Goal: Information Seeking & Learning: Learn about a topic

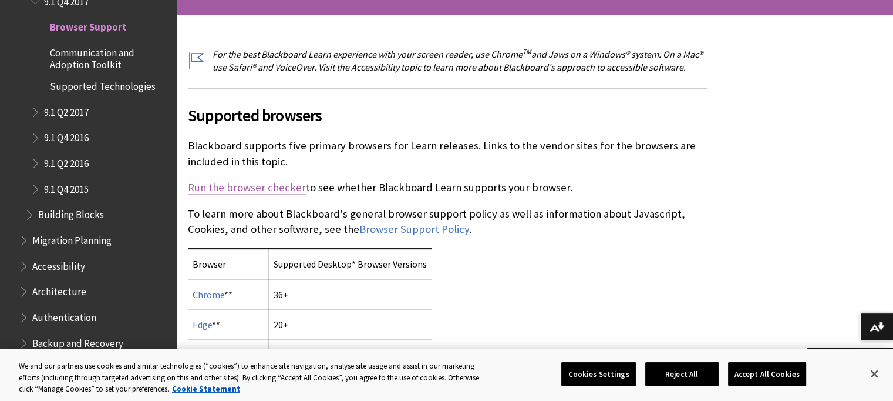
scroll to position [294, 0]
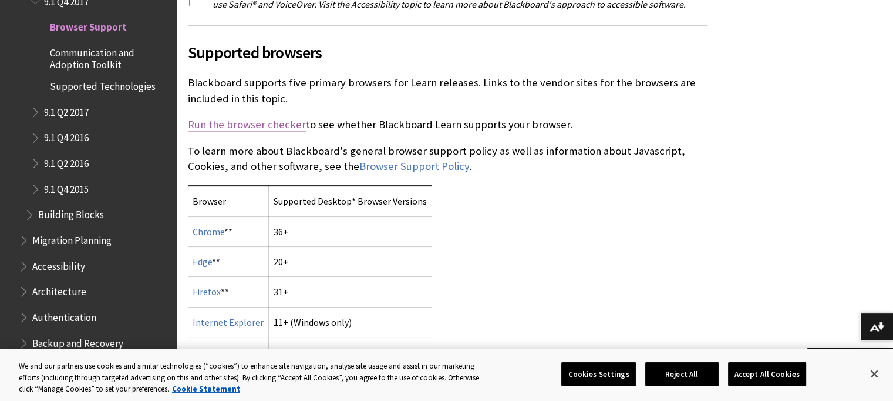
click at [239, 122] on link "Run the browser checker" at bounding box center [247, 124] width 118 height 14
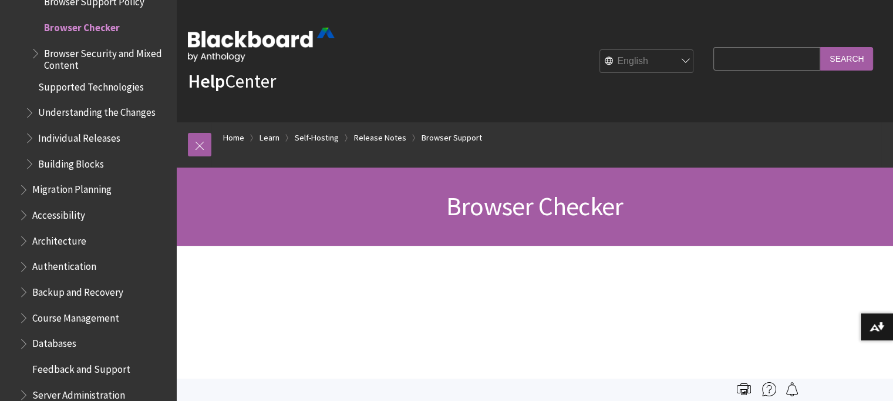
click at [499, 212] on span "Browser Checker" at bounding box center [534, 206] width 177 height 32
click at [112, 59] on span "Browser Security and Mixed Content" at bounding box center [106, 57] width 124 height 28
